Goal: Entertainment & Leisure: Consume media (video, audio)

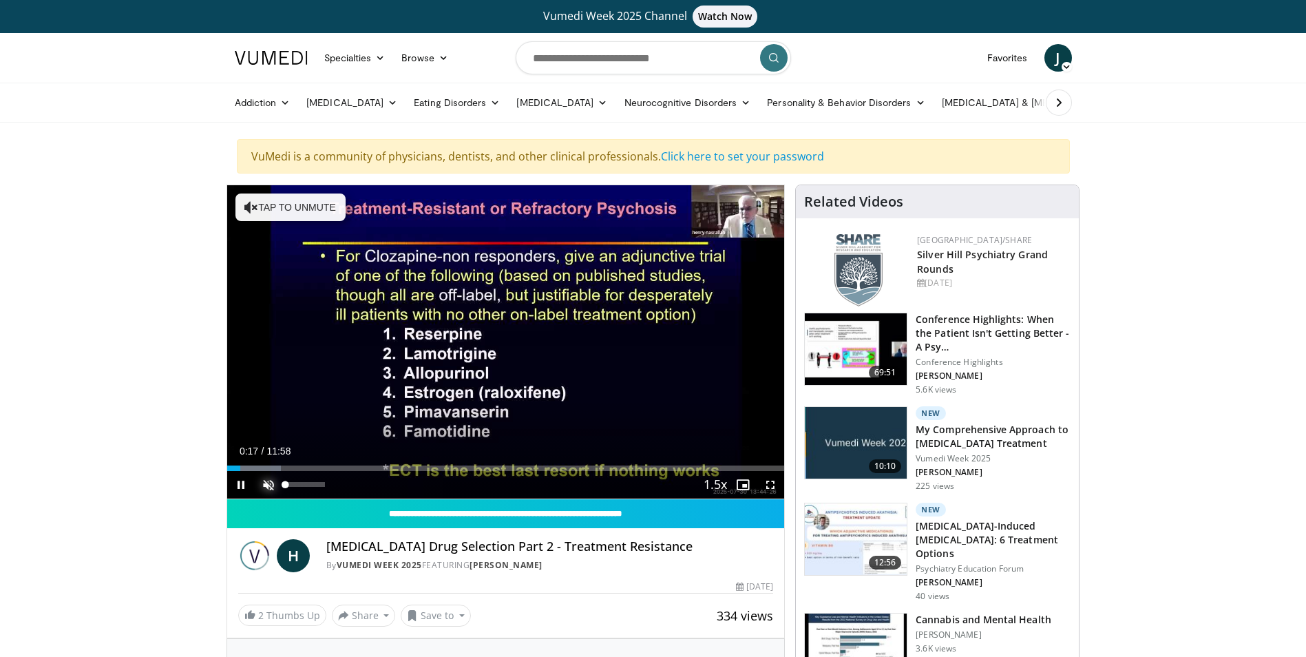
click at [266, 485] on span "Video Player" at bounding box center [269, 485] width 28 height 28
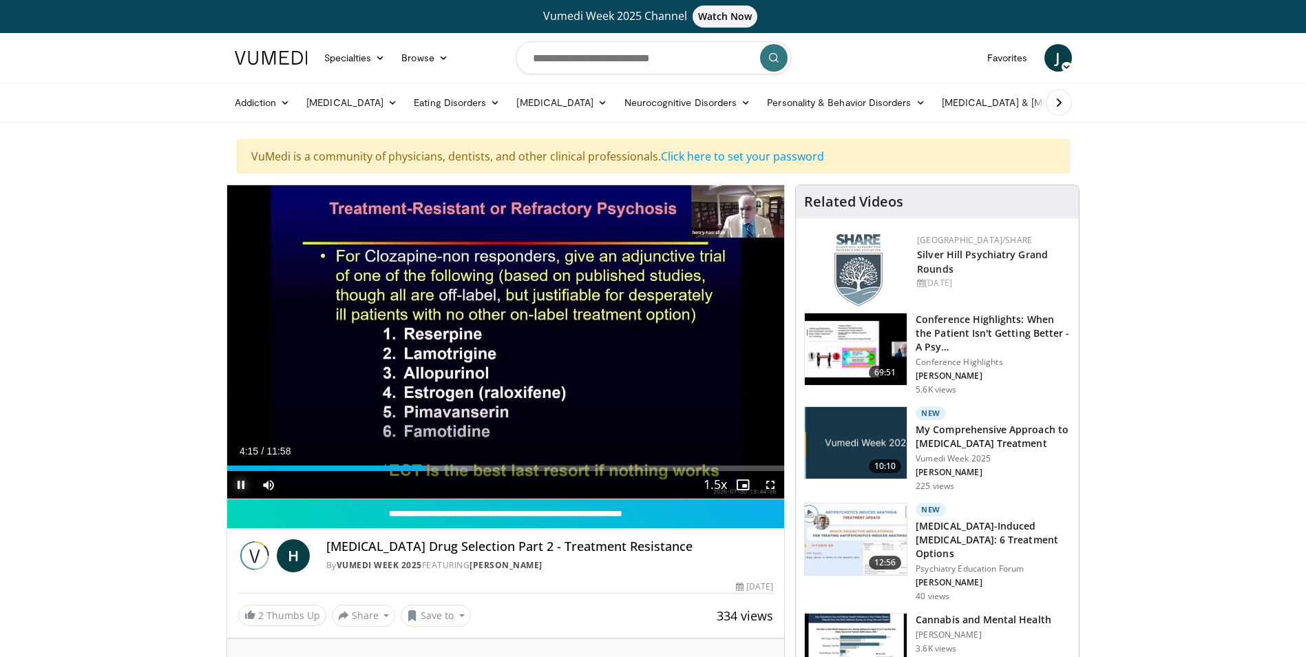
click at [241, 489] on span "Video Player" at bounding box center [241, 485] width 28 height 28
click at [242, 482] on span "Video Player" at bounding box center [241, 485] width 28 height 28
